Goal: Task Accomplishment & Management: Use online tool/utility

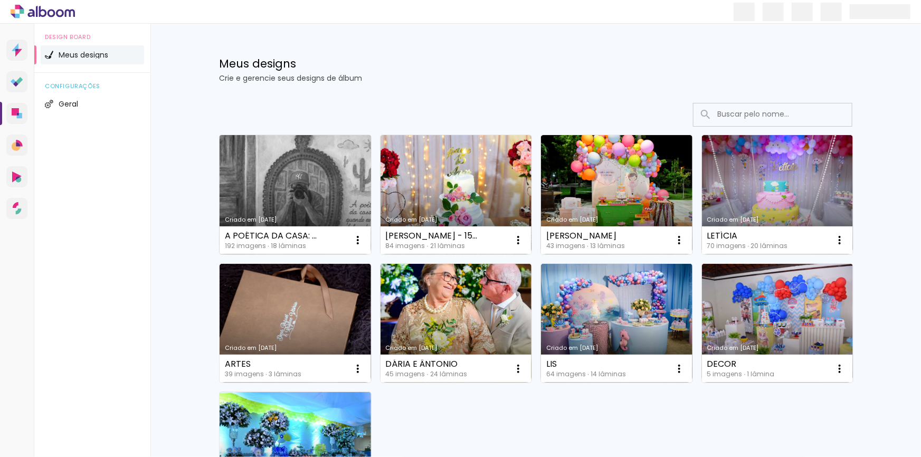
click at [280, 177] on link "Criado em [DATE]" at bounding box center [295, 194] width 151 height 119
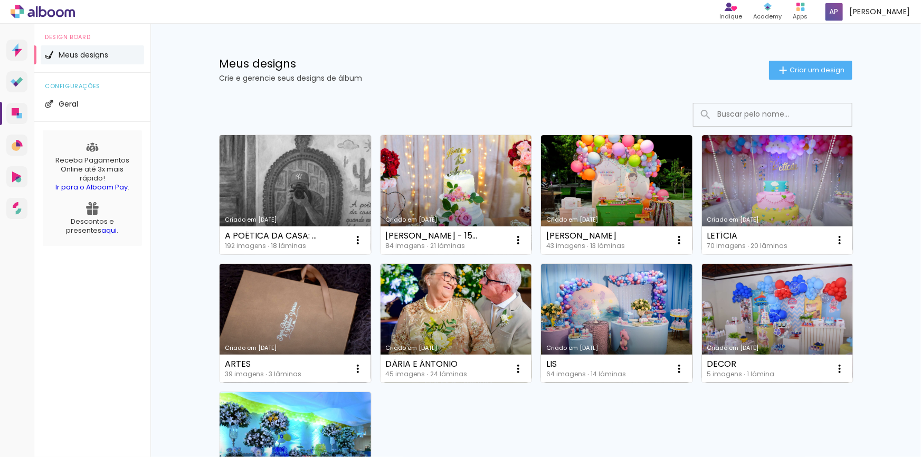
click at [242, 150] on link "Criado em [DATE]" at bounding box center [295, 194] width 151 height 119
